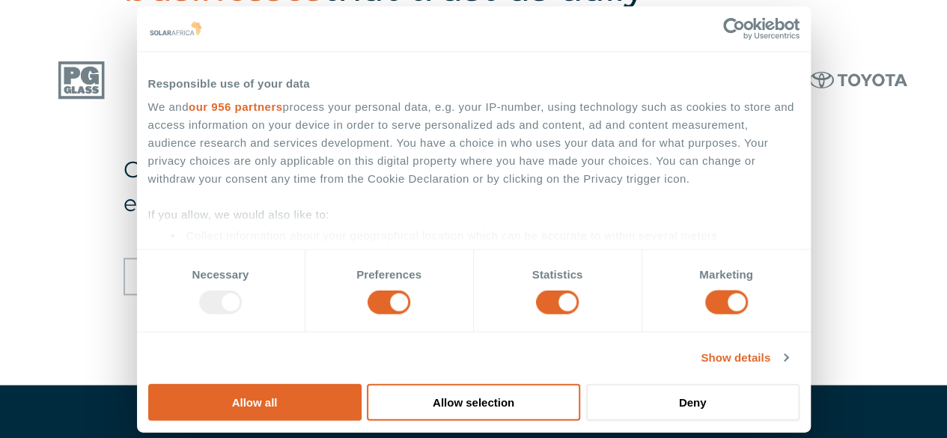
scroll to position [1004, 0]
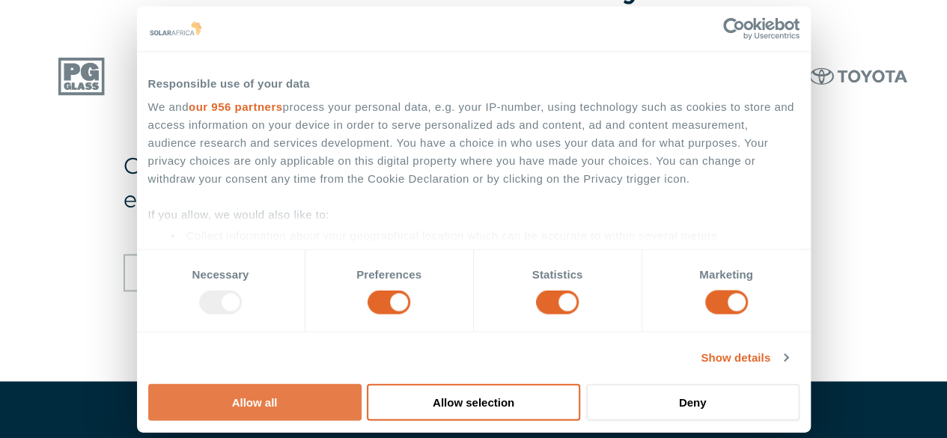
click at [362, 383] on button "Allow all" at bounding box center [254, 401] width 213 height 37
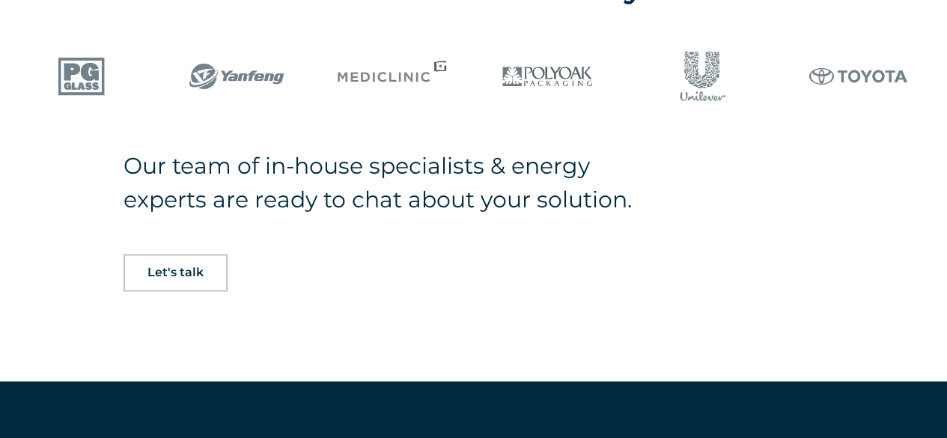
click at [800, 205] on div "Our team of in-house specialists & energy experts are ready to chat about your …" at bounding box center [473, 265] width 947 height 232
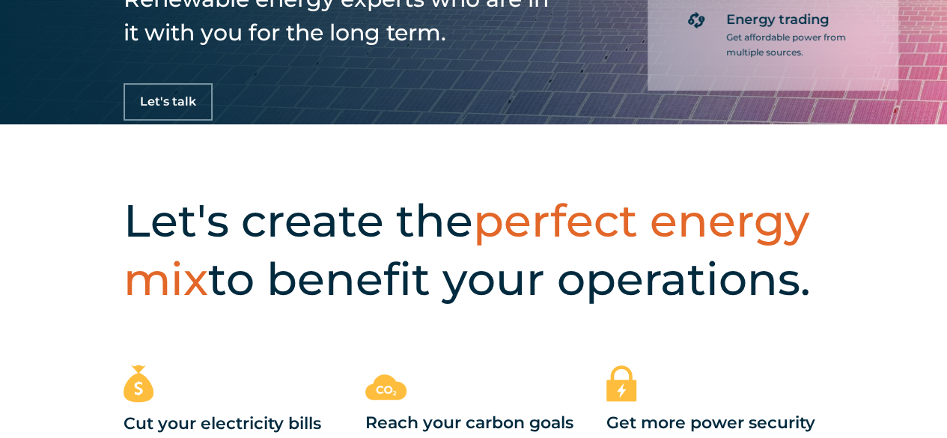
scroll to position [0, 0]
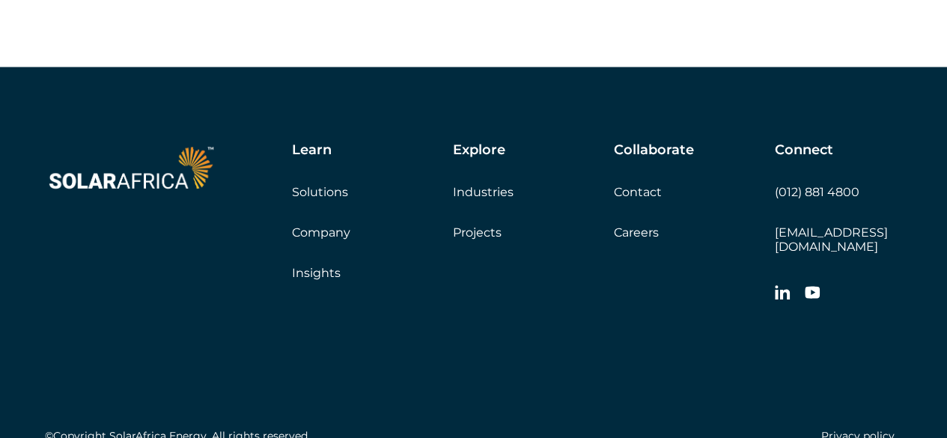
scroll to position [4315, 0]
